Goal: Task Accomplishment & Management: Use online tool/utility

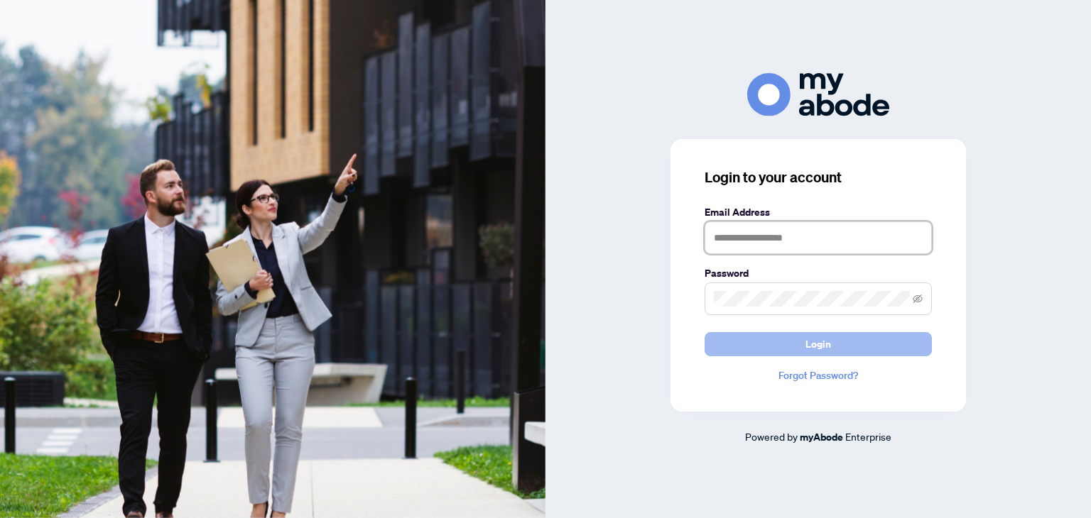
type input "**********"
click at [790, 347] on button "Login" at bounding box center [818, 344] width 227 height 24
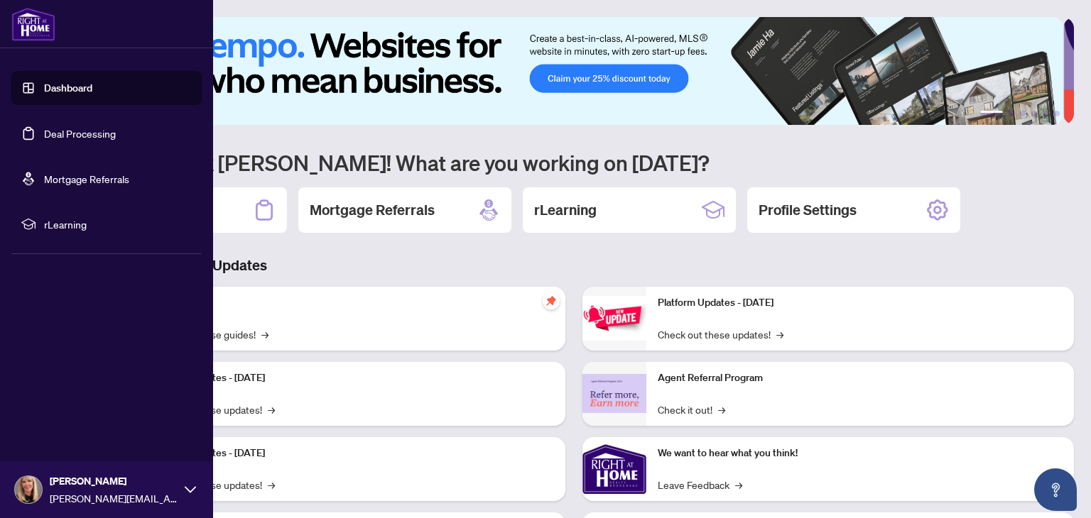
click at [44, 133] on link "Deal Processing" at bounding box center [80, 133] width 72 height 13
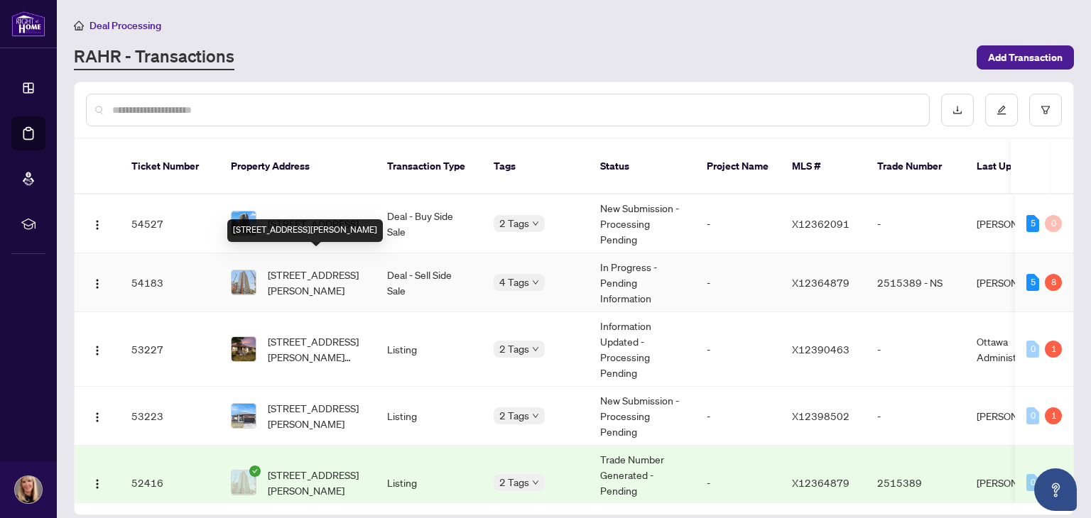
click at [324, 270] on span "[STREET_ADDRESS][PERSON_NAME]" at bounding box center [316, 282] width 97 height 31
